Goal: Check status: Check status

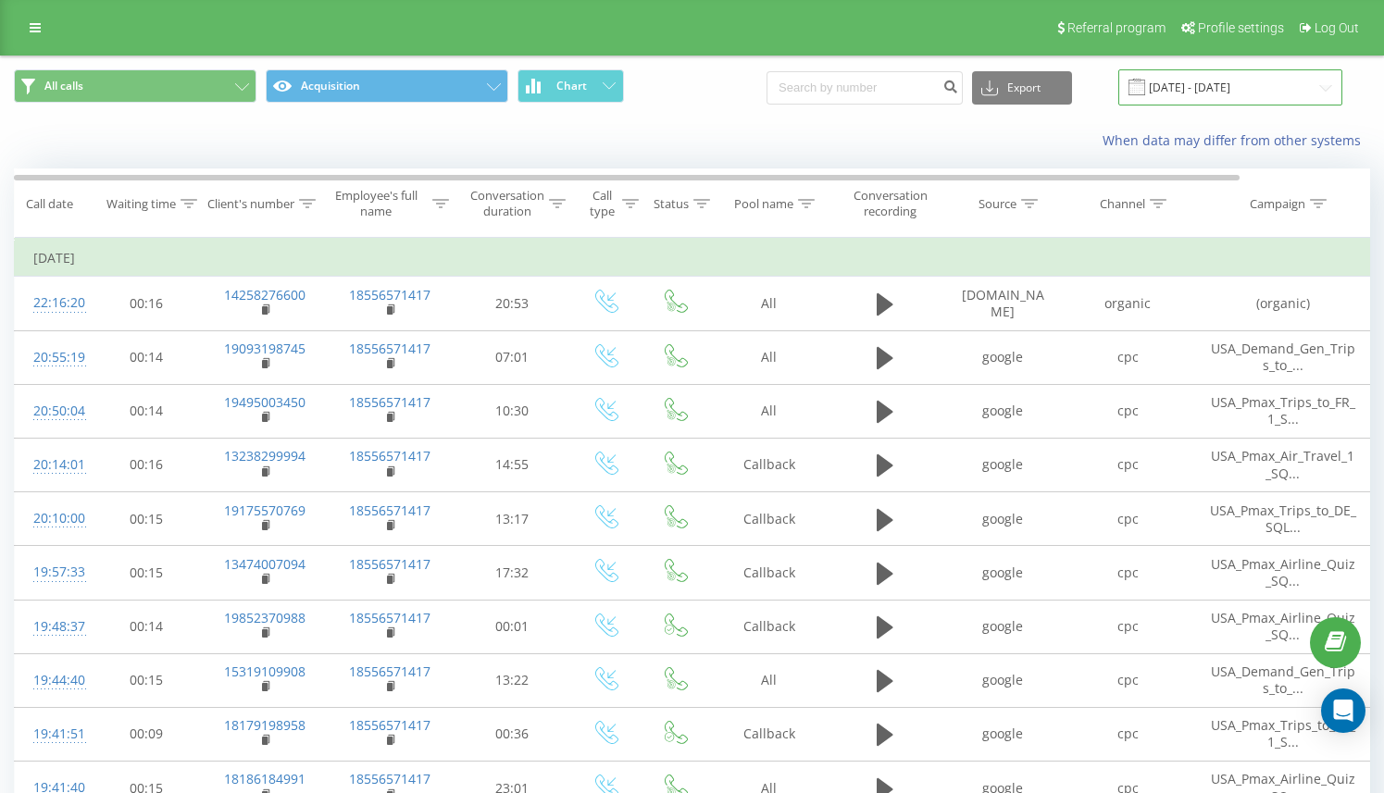
click at [1231, 88] on input "16.09.2025 - 22.09.2025" at bounding box center [1230, 87] width 224 height 36
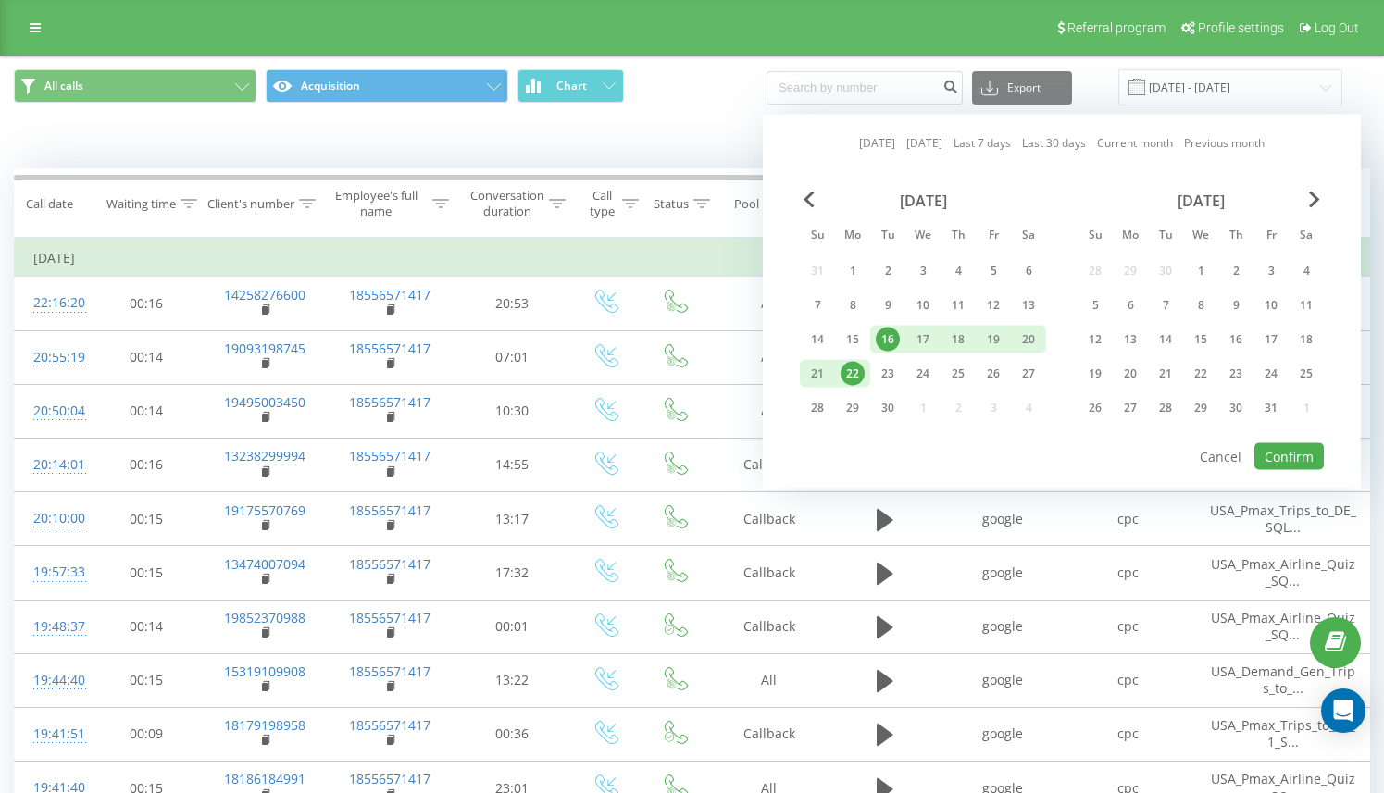
drag, startPoint x: 931, startPoint y: 138, endPoint x: 946, endPoint y: 144, distance: 17.0
click at [931, 138] on link "[DATE]" at bounding box center [924, 143] width 36 height 18
click at [1312, 460] on button "Confirm" at bounding box center [1289, 457] width 69 height 27
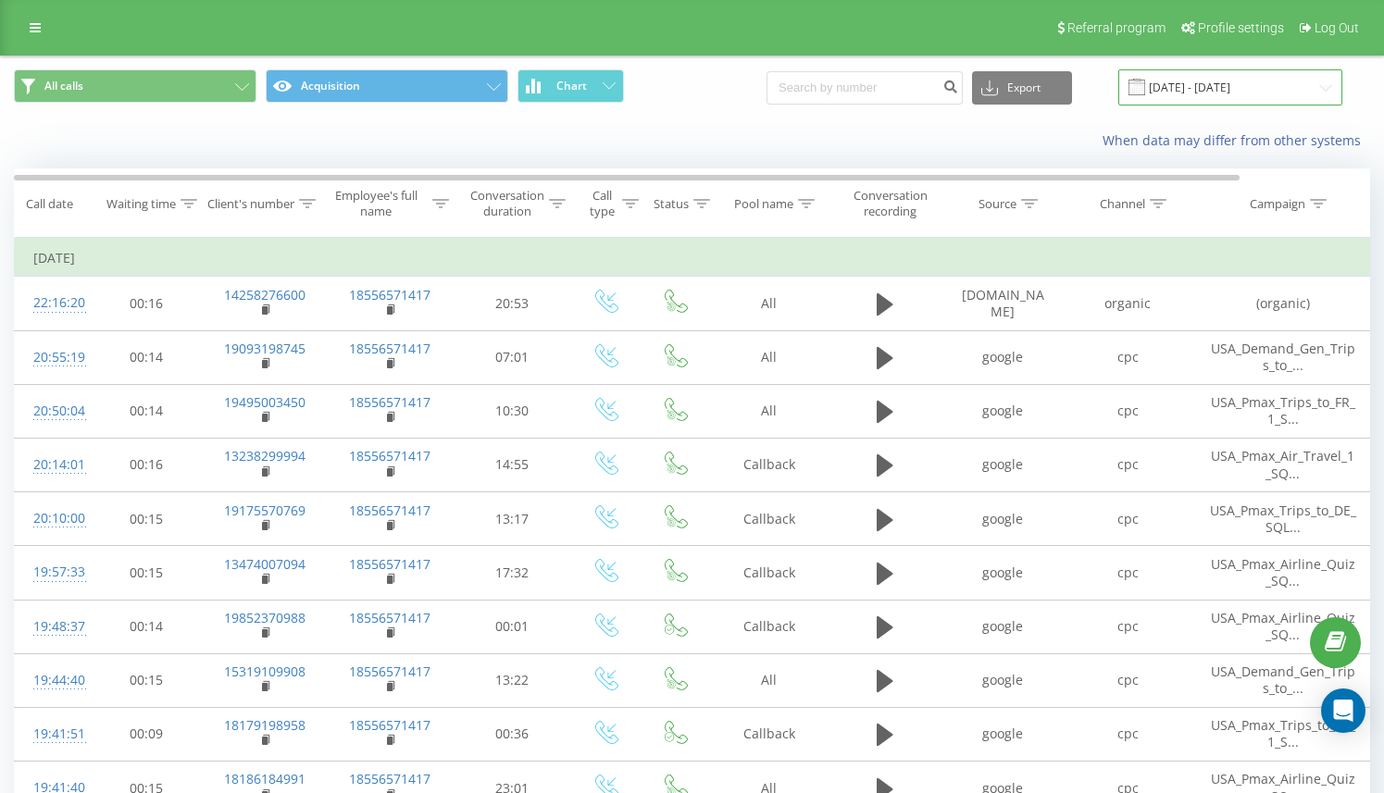
click at [1193, 79] on input "22.09.2025 - 22.09.2025" at bounding box center [1230, 87] width 224 height 36
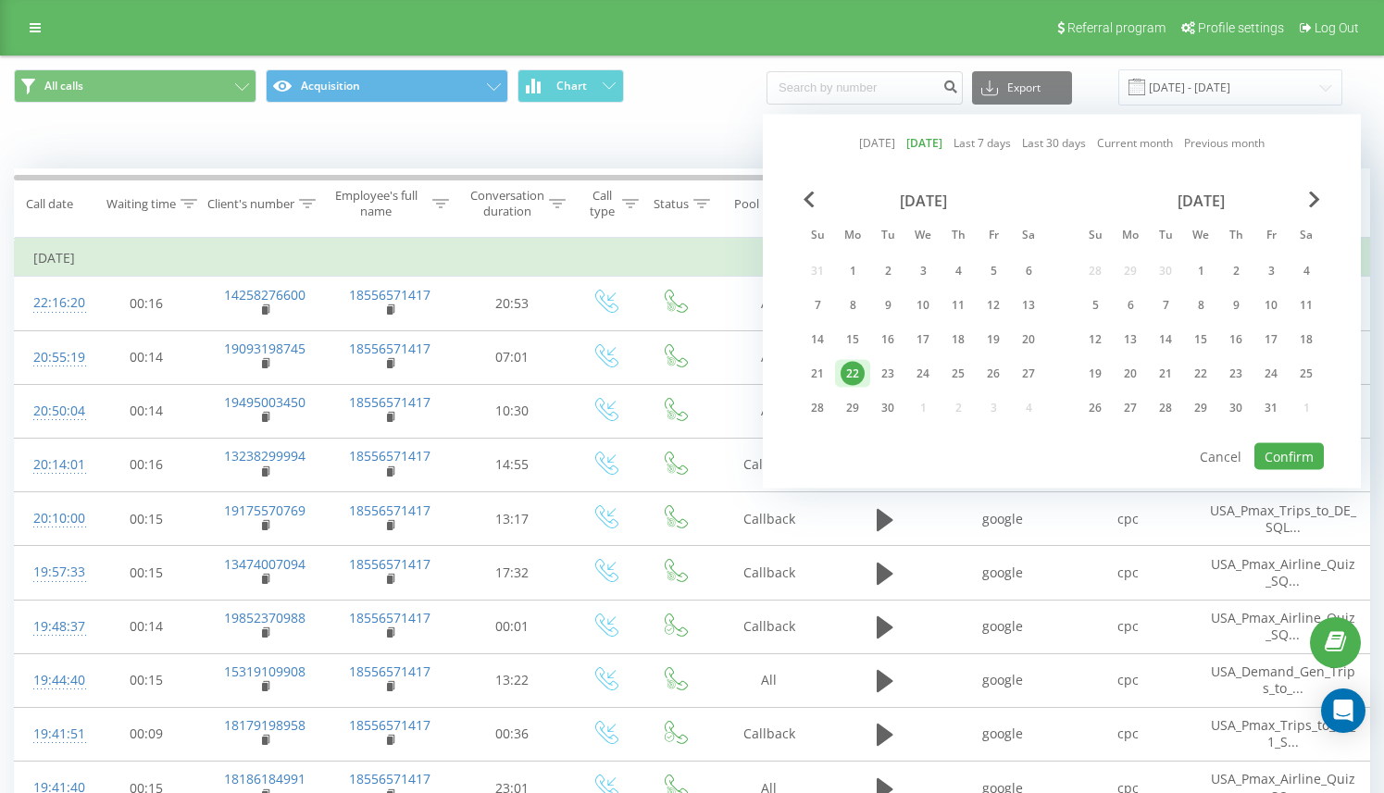
click at [1001, 144] on link "Last 7 days" at bounding box center [982, 143] width 57 height 18
click at [1273, 470] on div "Today Yesterday Last 7 days Last 30 days Current month Previous month September…" at bounding box center [1062, 302] width 598 height 374
click at [1275, 460] on button "Confirm" at bounding box center [1289, 457] width 69 height 27
type input "[DATE] - [DATE]"
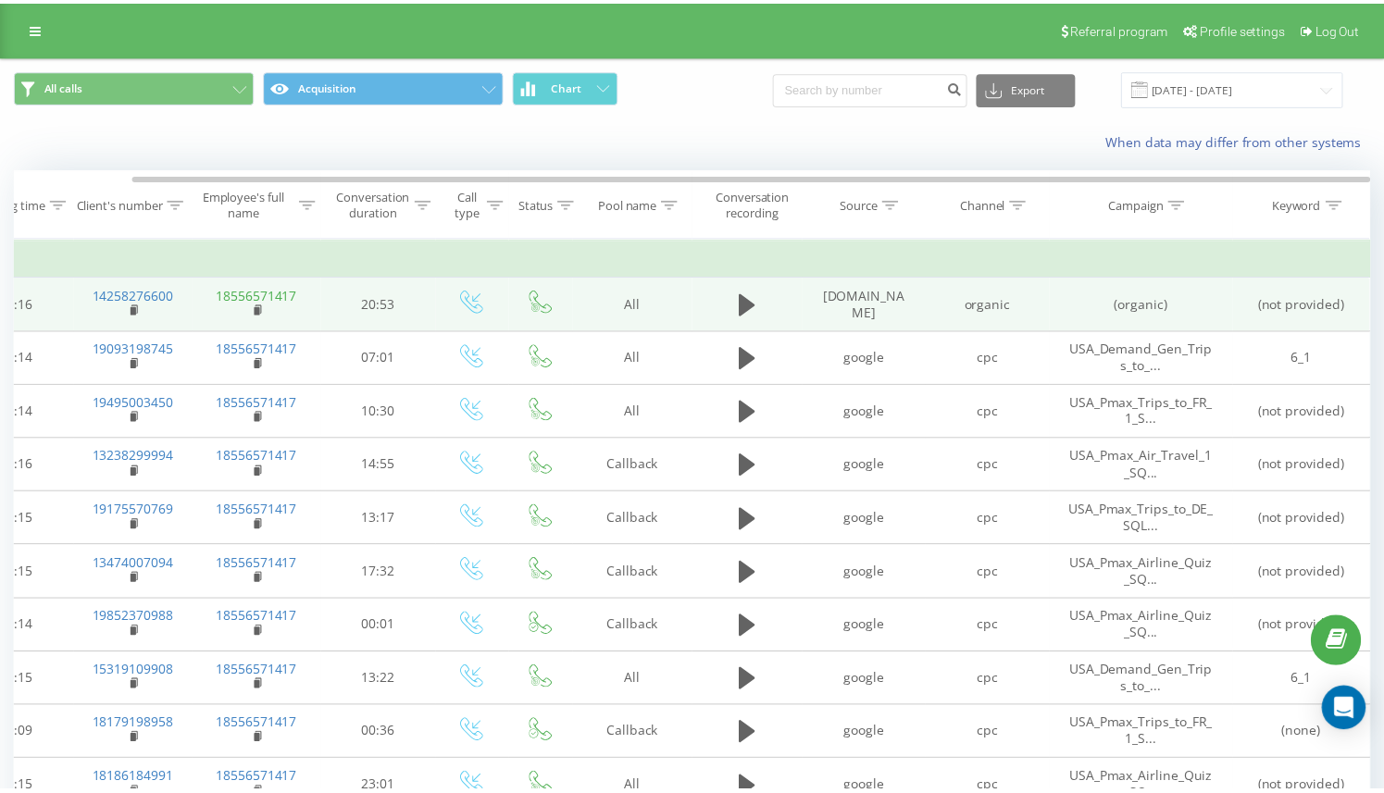
scroll to position [0, 131]
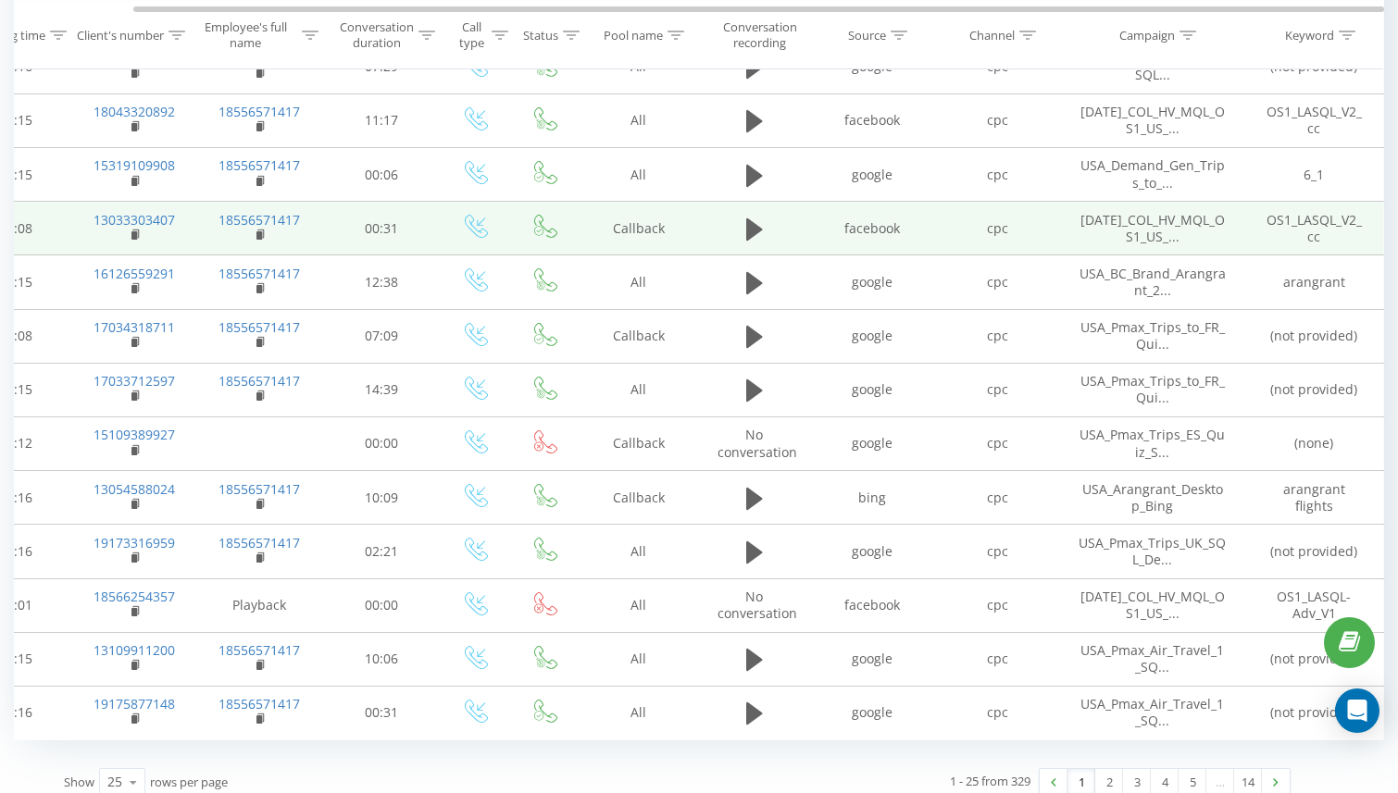
scroll to position [863, 0]
